Goal: Task Accomplishment & Management: Complete application form

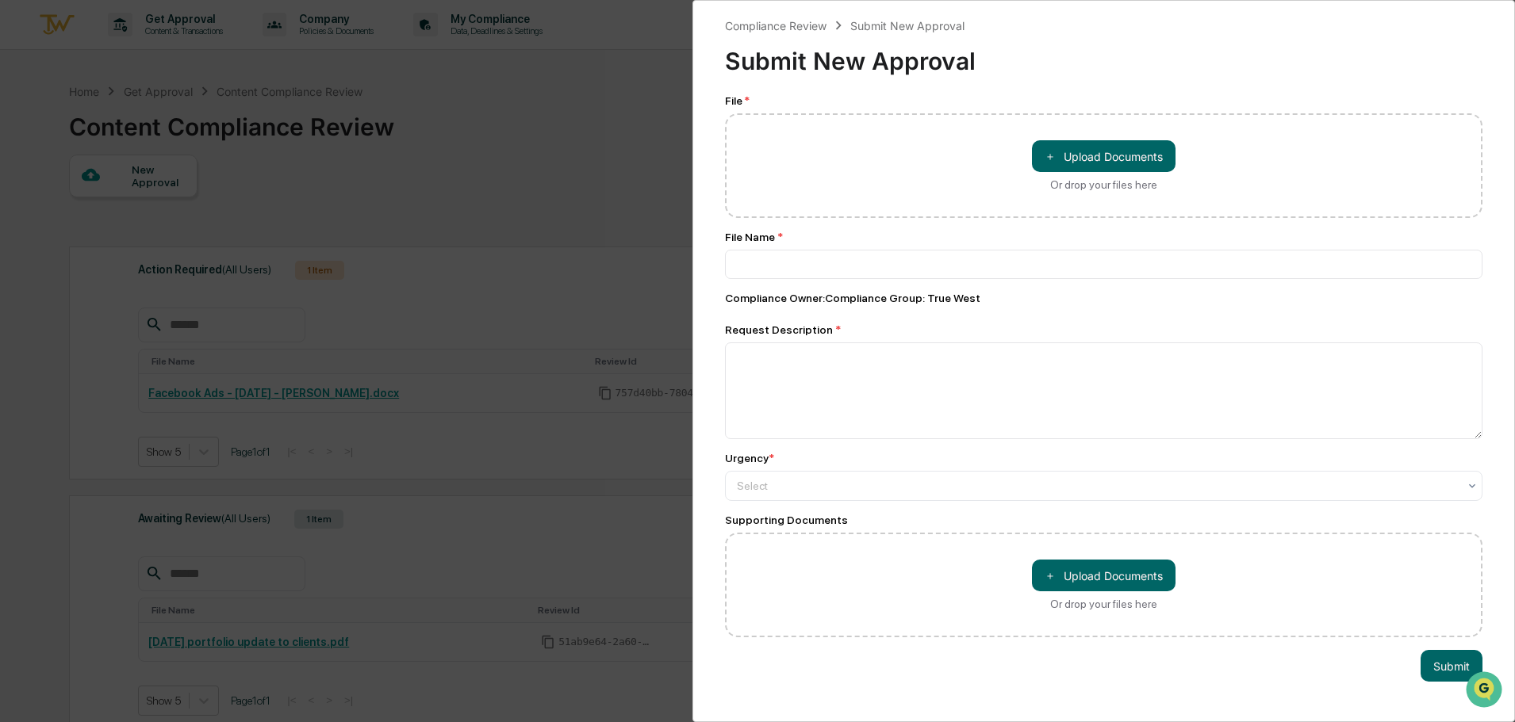
click at [617, 157] on div "Compliance Review Submit New Approval Submit New Approval File * ＋ Upload Docum…" at bounding box center [757, 361] width 1515 height 722
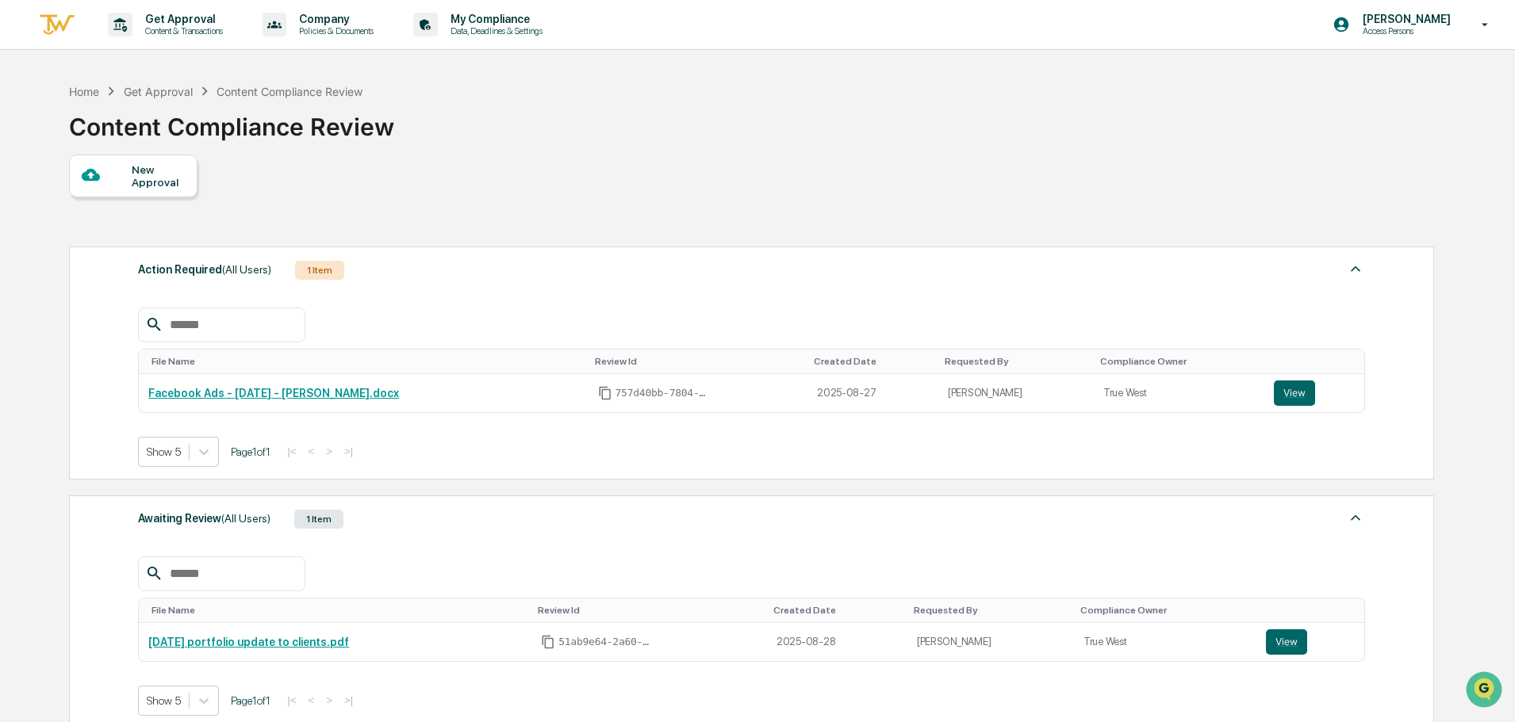
click at [120, 174] on div at bounding box center [107, 176] width 50 height 20
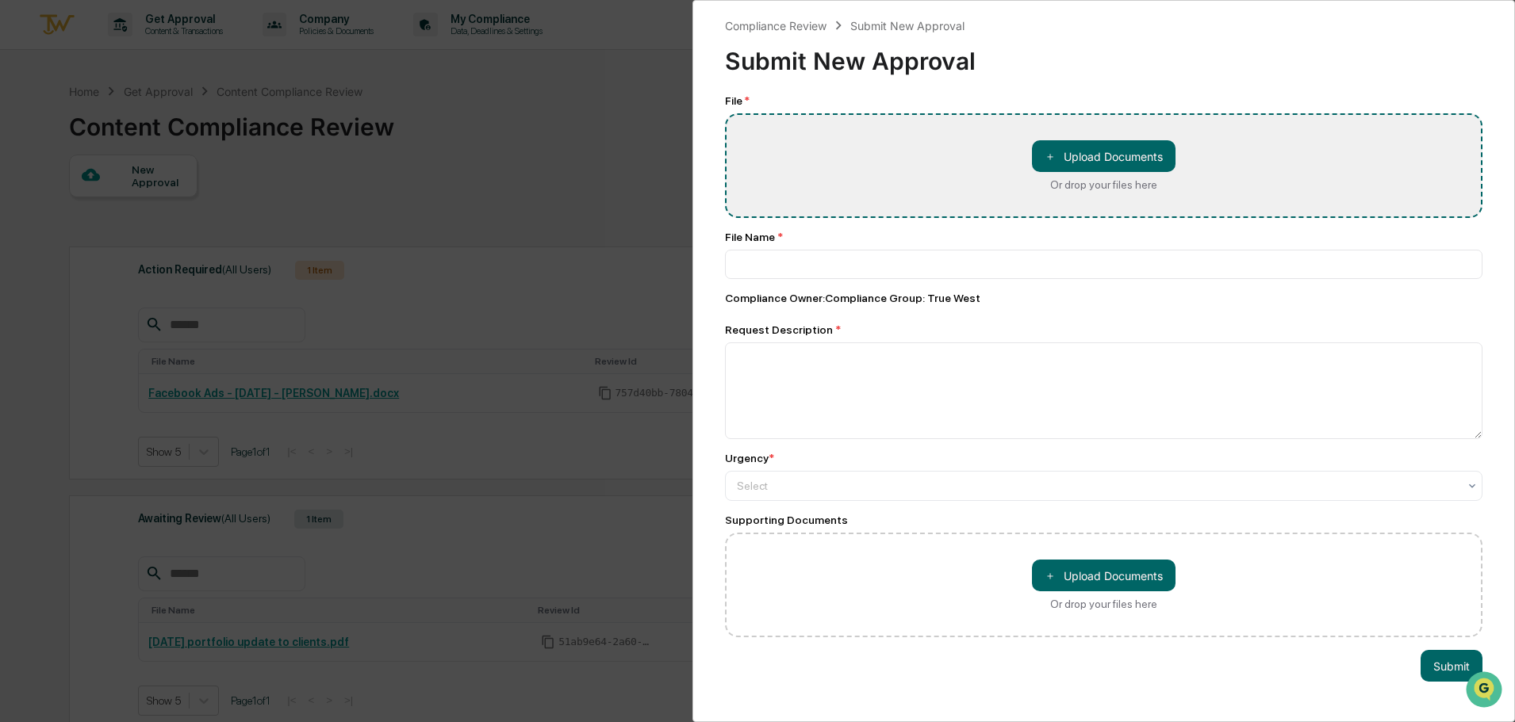
type input "**********"
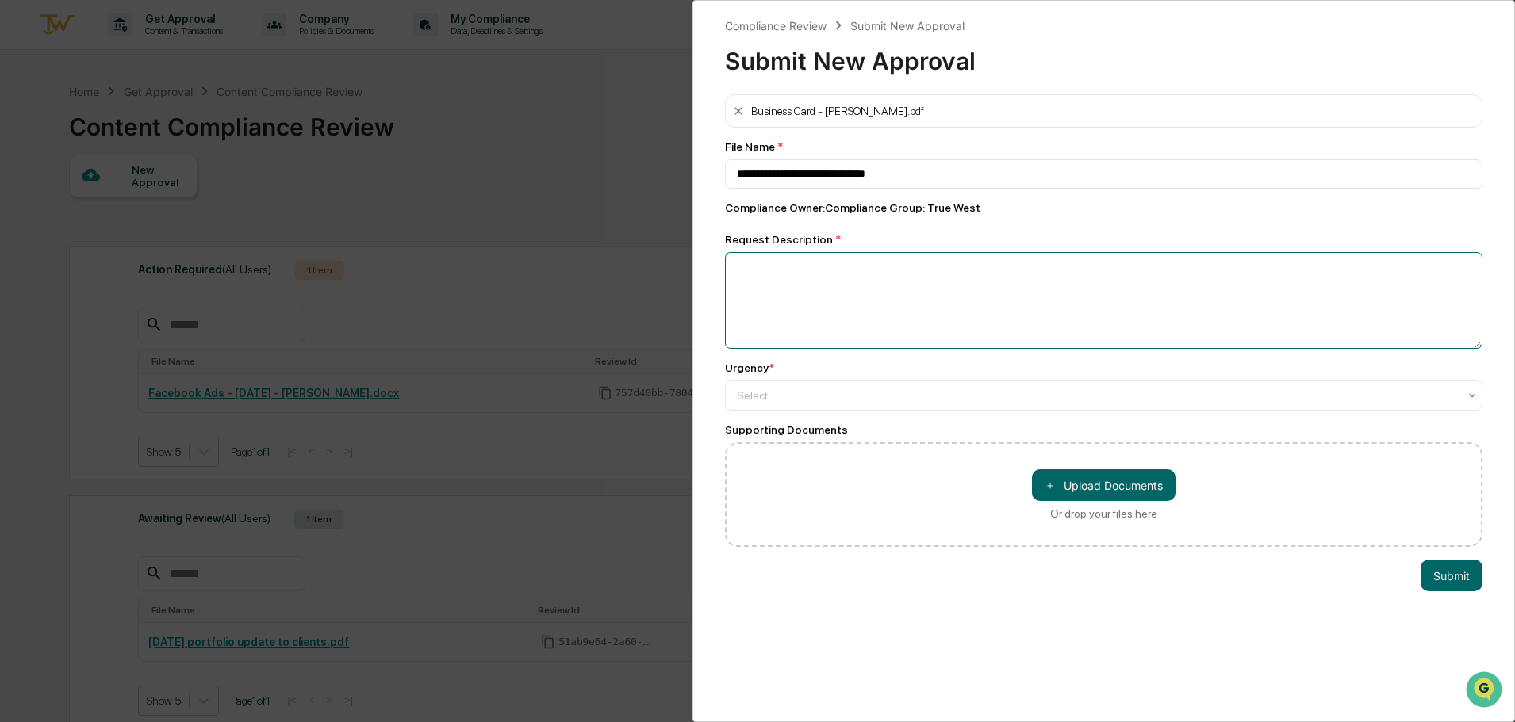
click at [878, 293] on textarea at bounding box center [1103, 300] width 757 height 97
click at [795, 381] on div "Urgency * Select" at bounding box center [1103, 386] width 757 height 49
click at [794, 390] on div at bounding box center [1097, 396] width 721 height 16
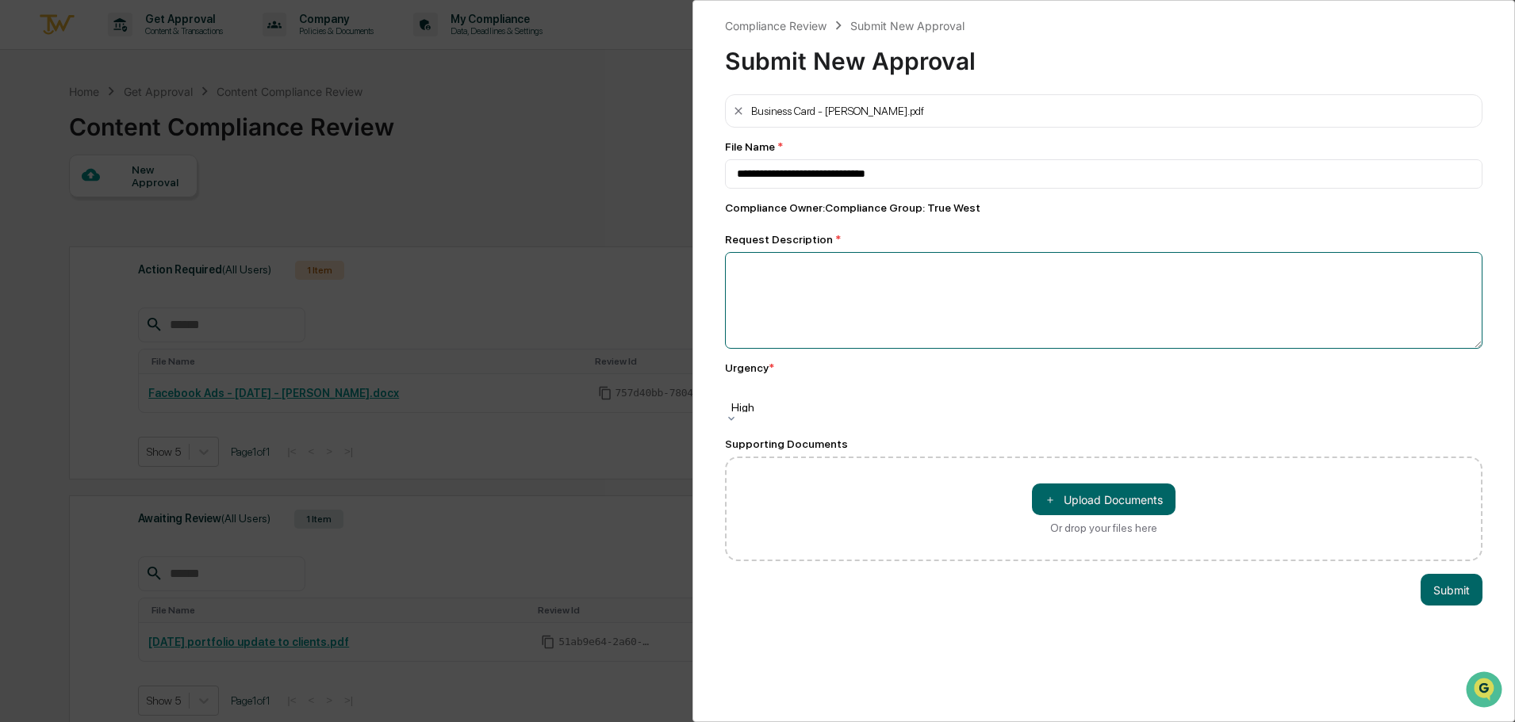
click at [803, 285] on textarea at bounding box center [1103, 300] width 757 height 97
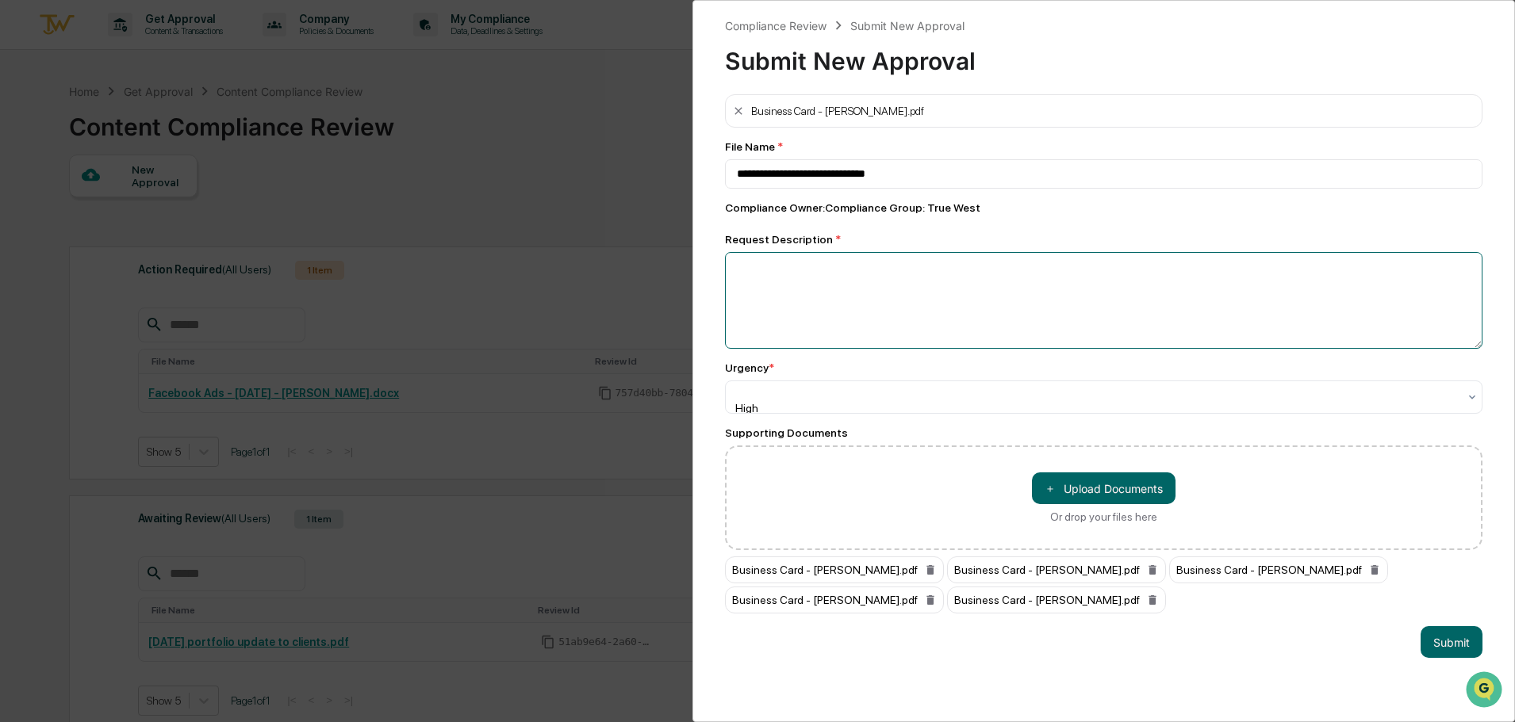
click at [906, 278] on textarea at bounding box center [1103, 300] width 757 height 97
type textarea "**********"
click at [1440, 644] on button "Submit" at bounding box center [1451, 642] width 62 height 32
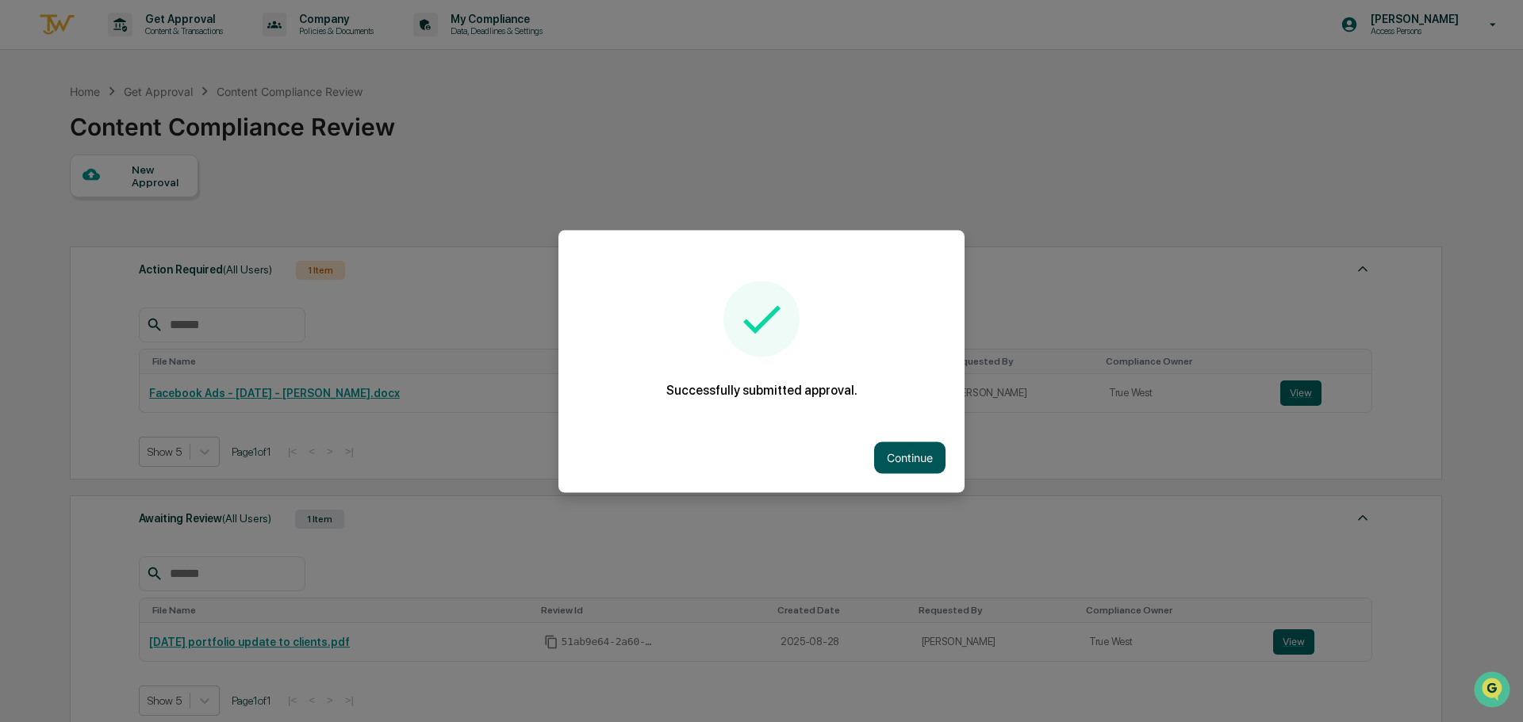
click at [916, 459] on button "Continue" at bounding box center [909, 458] width 71 height 32
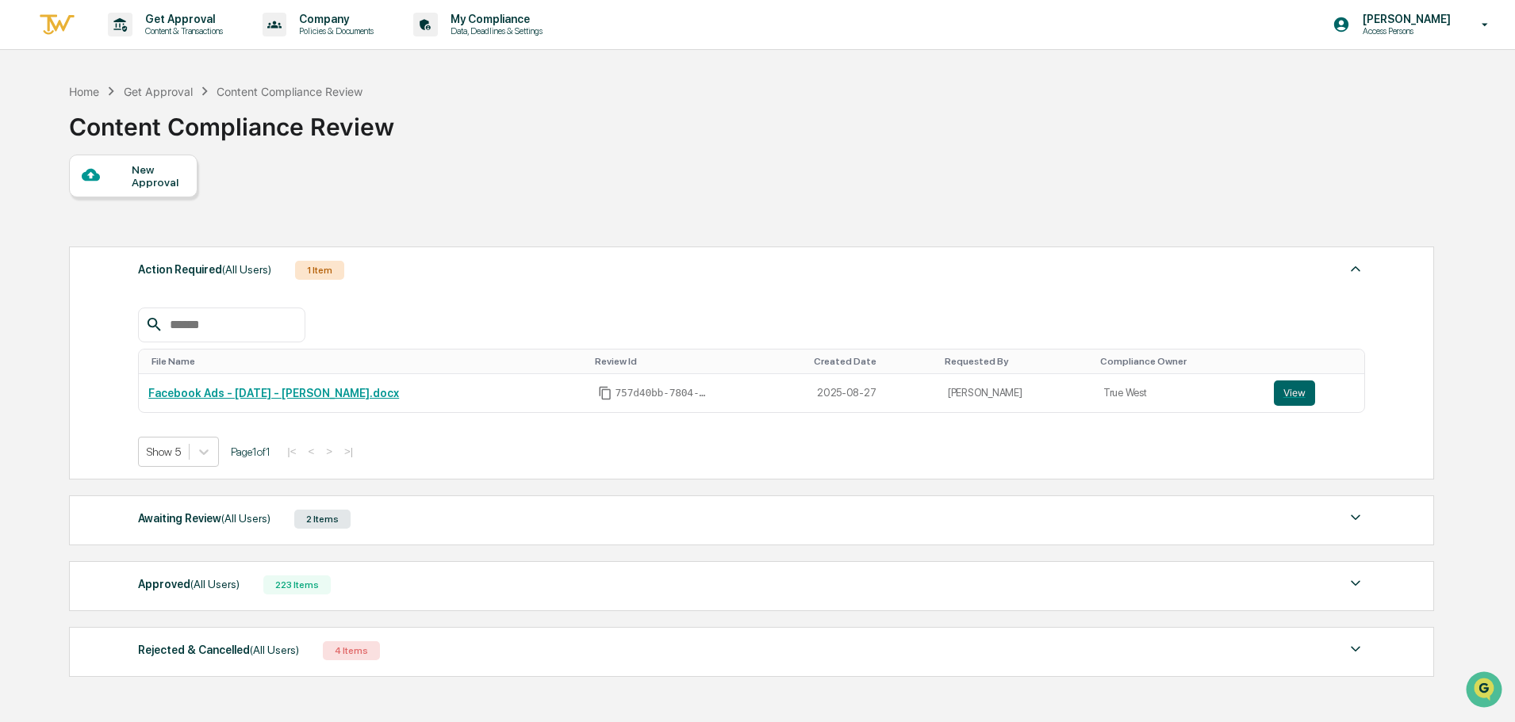
click at [176, 524] on div "Awaiting Review (All Users)" at bounding box center [204, 518] width 132 height 21
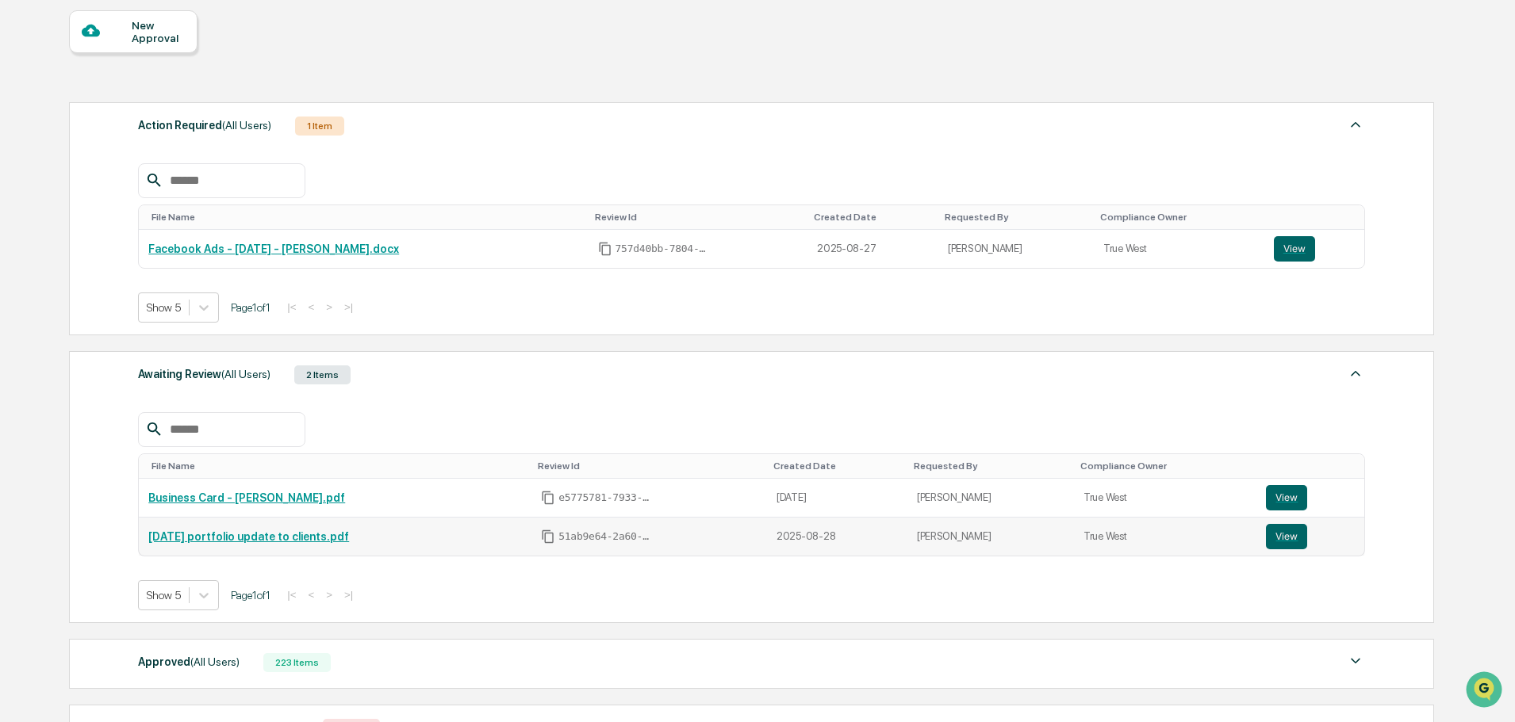
scroll to position [159, 0]
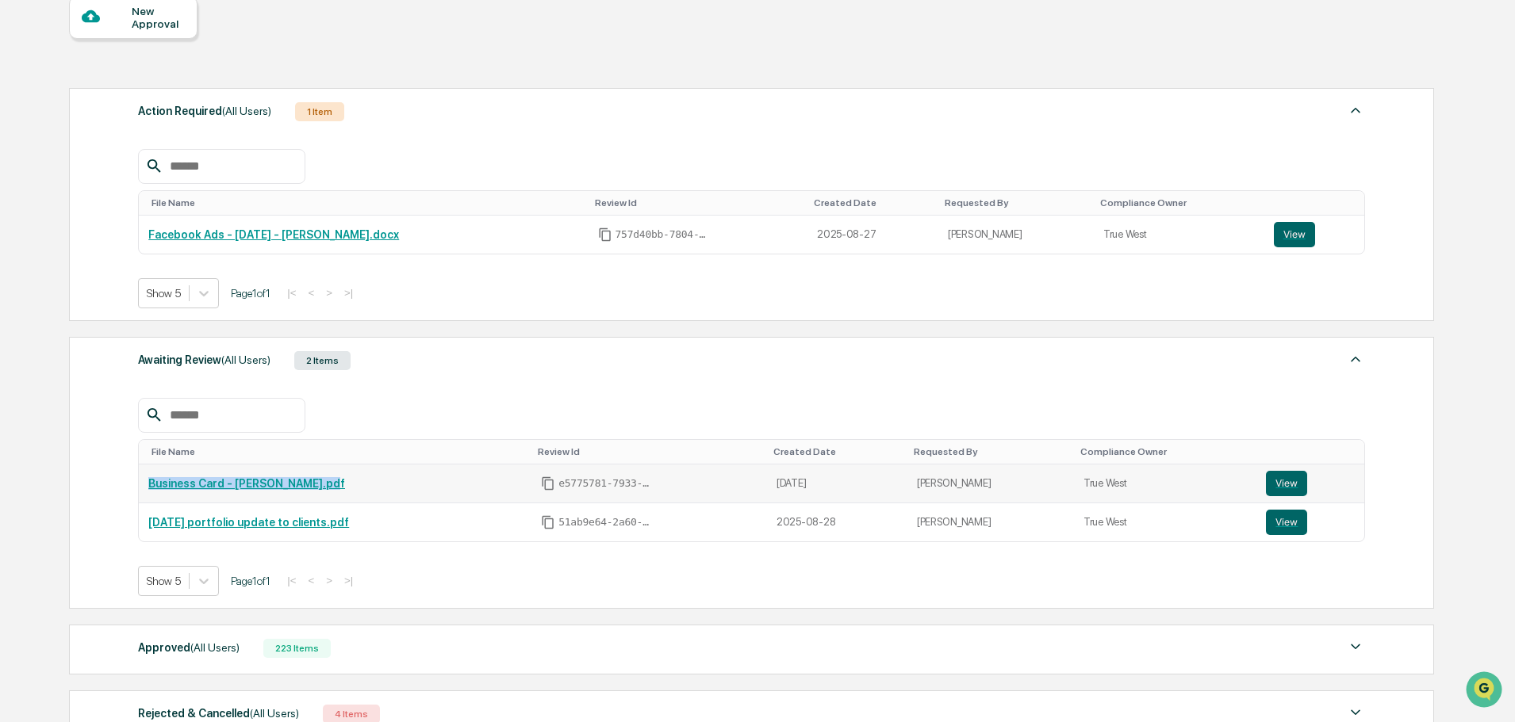
drag, startPoint x: 340, startPoint y: 484, endPoint x: 143, endPoint y: 480, distance: 197.5
click at [143, 480] on td "Business Card - [PERSON_NAME].pdf" at bounding box center [335, 484] width 393 height 39
copy link "Business Card - [PERSON_NAME].pdf"
